Goal: Transaction & Acquisition: Purchase product/service

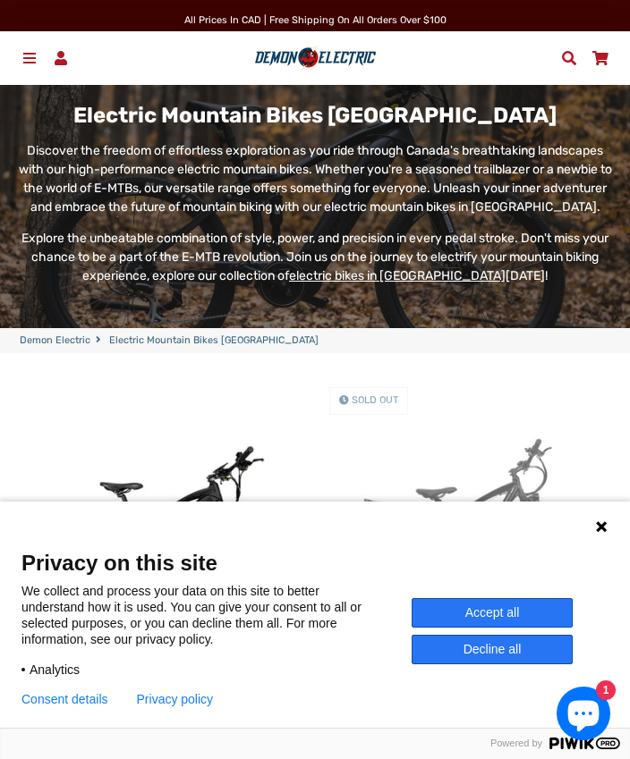
click at [506, 614] on button "Accept all" at bounding box center [491, 613] width 161 height 30
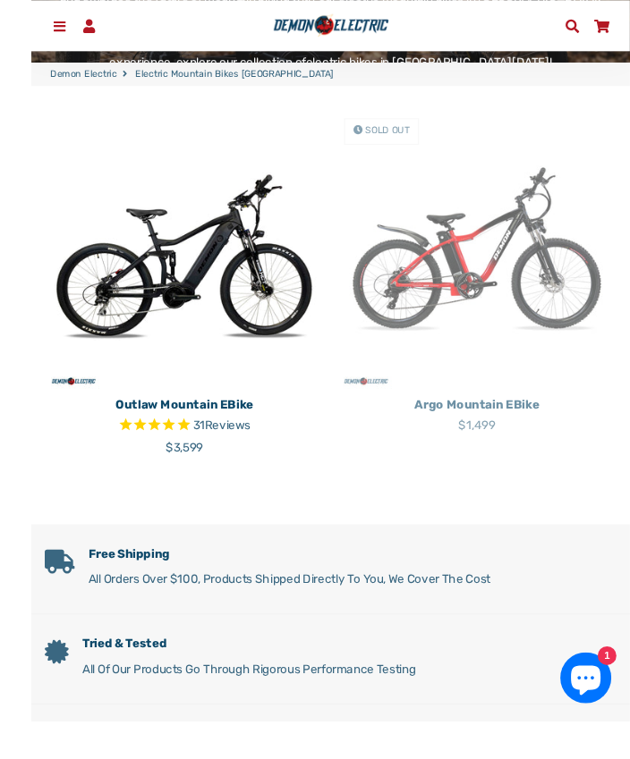
scroll to position [324, 0]
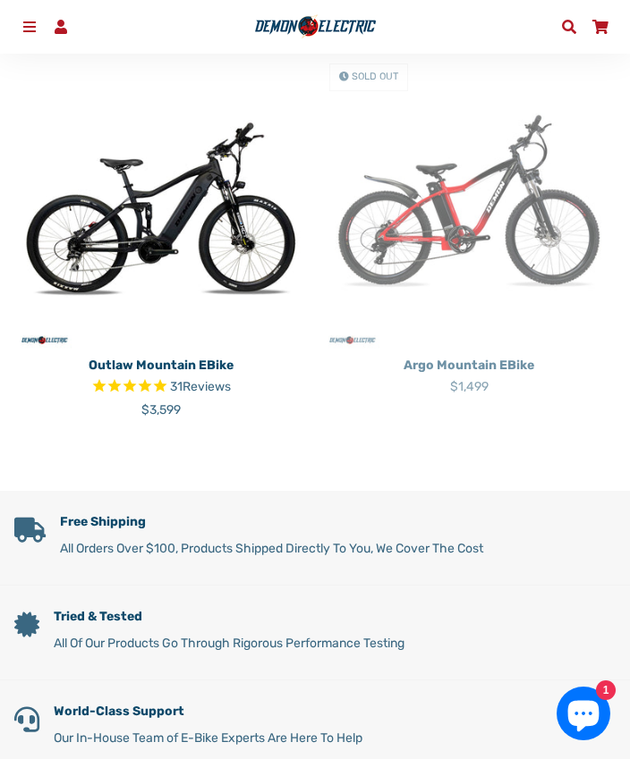
click at [128, 201] on img at bounding box center [160, 202] width 293 height 293
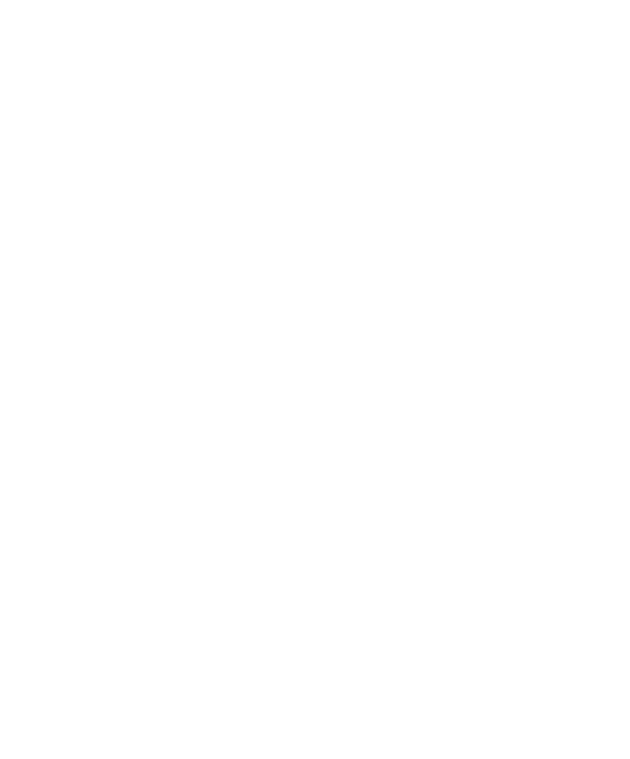
select select "******"
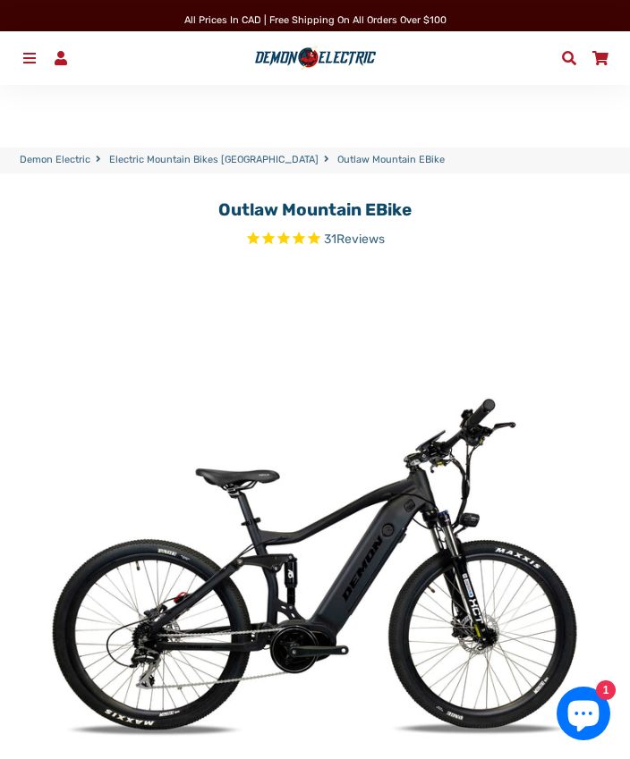
select select "******"
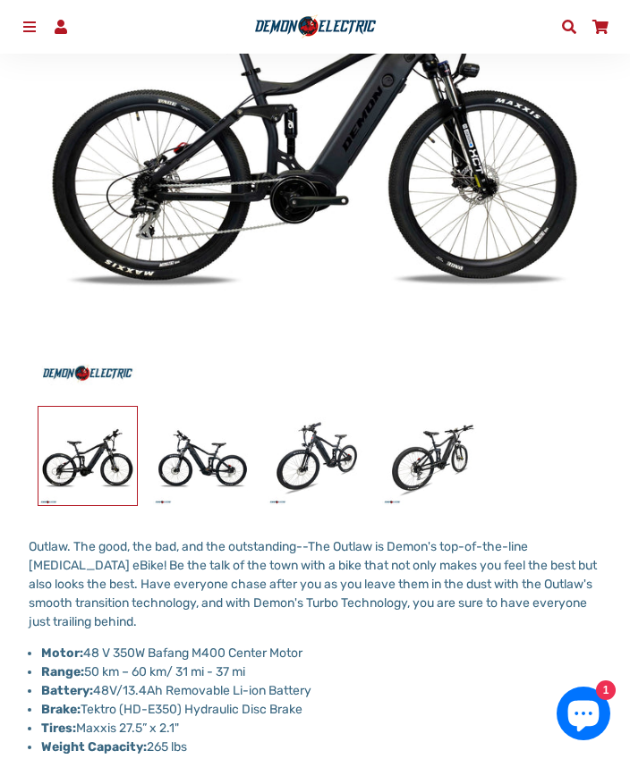
scroll to position [450, 0]
click at [196, 447] on img at bounding box center [202, 456] width 98 height 98
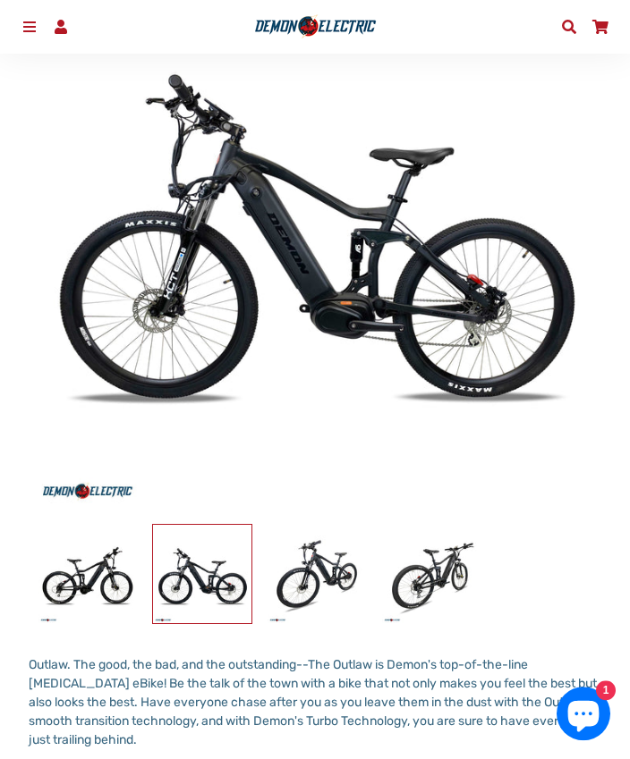
scroll to position [332, 0]
click at [330, 569] on img at bounding box center [316, 574] width 98 height 98
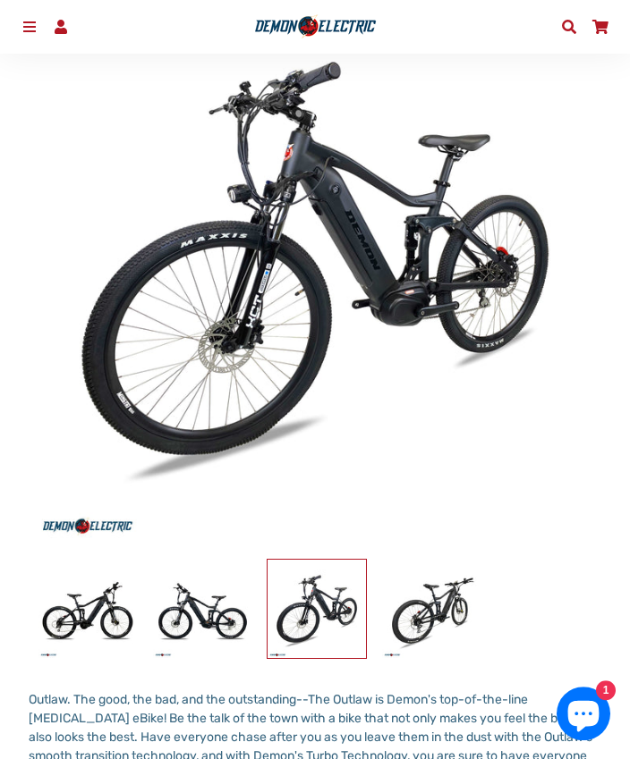
scroll to position [297, 0]
click at [443, 599] on img at bounding box center [431, 609] width 98 height 98
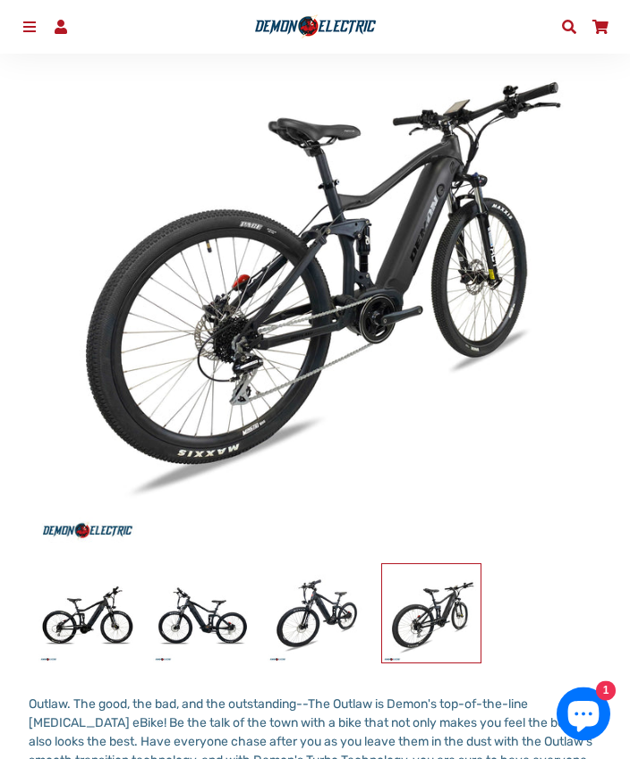
scroll to position [291, 0]
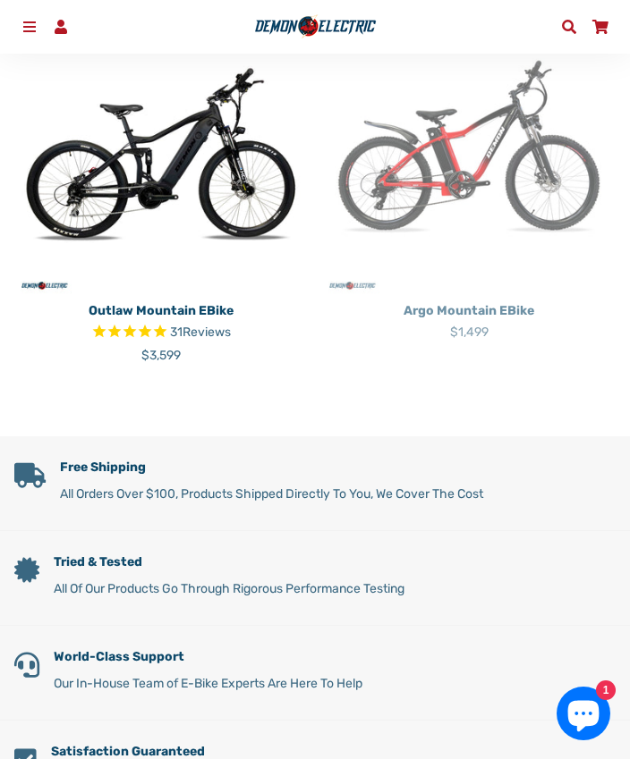
scroll to position [382, 0]
